Goal: Find specific page/section: Find specific page/section

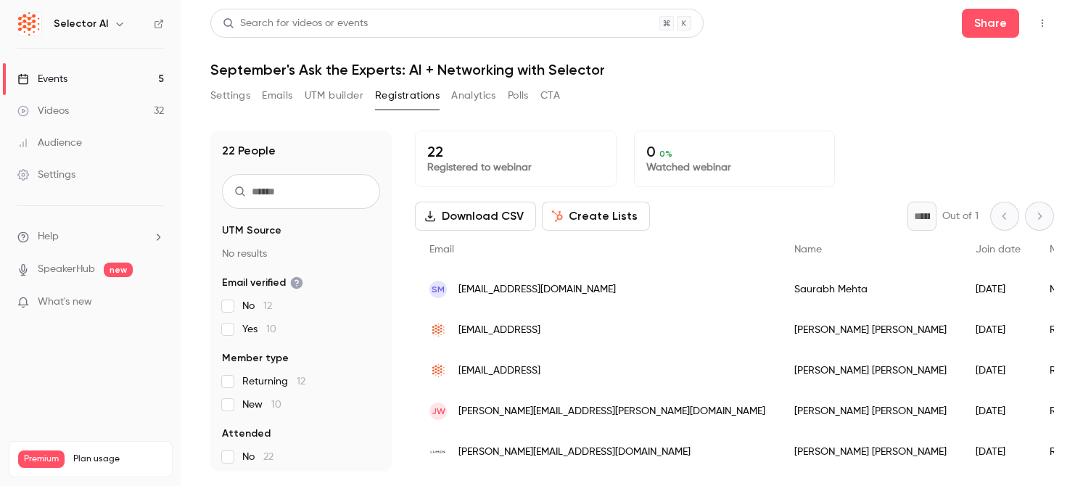
click at [133, 78] on link "Events 5" at bounding box center [90, 79] width 181 height 32
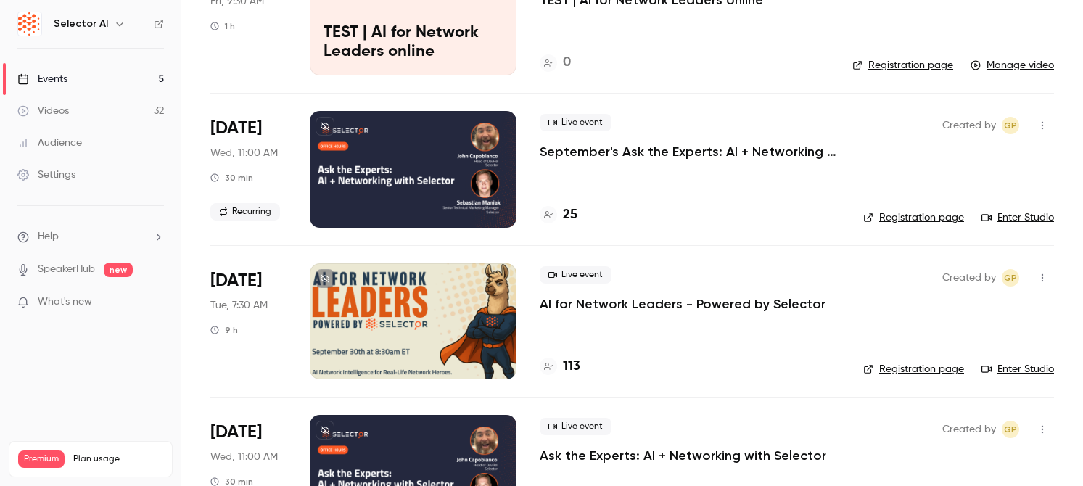
scroll to position [164, 0]
